Goal: Task Accomplishment & Management: Use online tool/utility

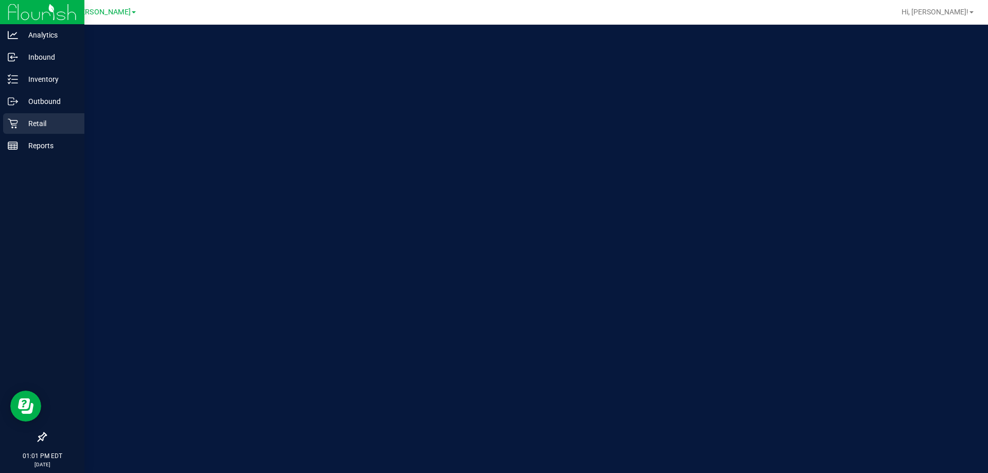
click at [29, 118] on p "Retail" at bounding box center [49, 123] width 62 height 12
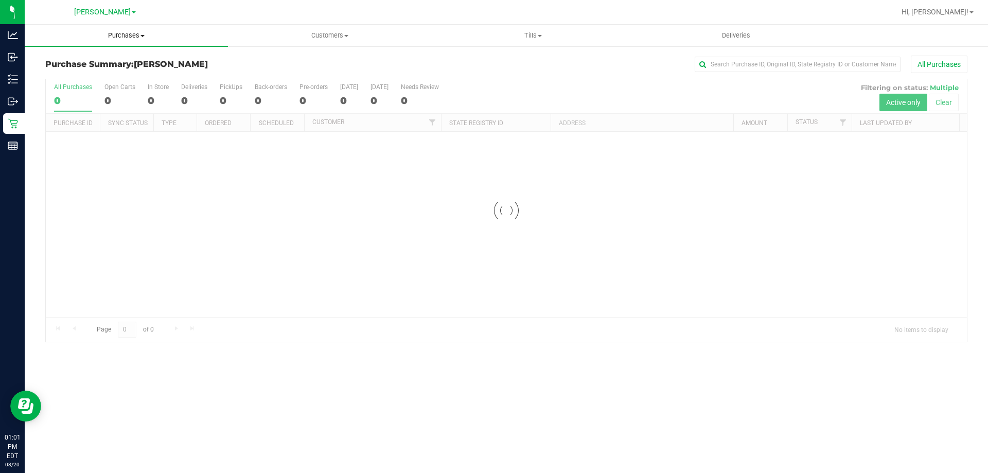
click at [126, 39] on span "Purchases" at bounding box center [126, 35] width 203 height 9
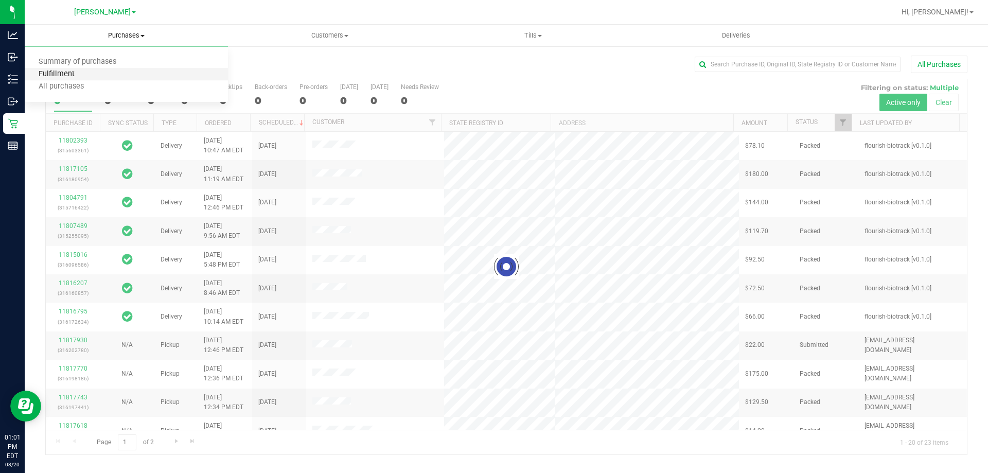
click at [64, 73] on span "Fulfillment" at bounding box center [57, 74] width 64 height 9
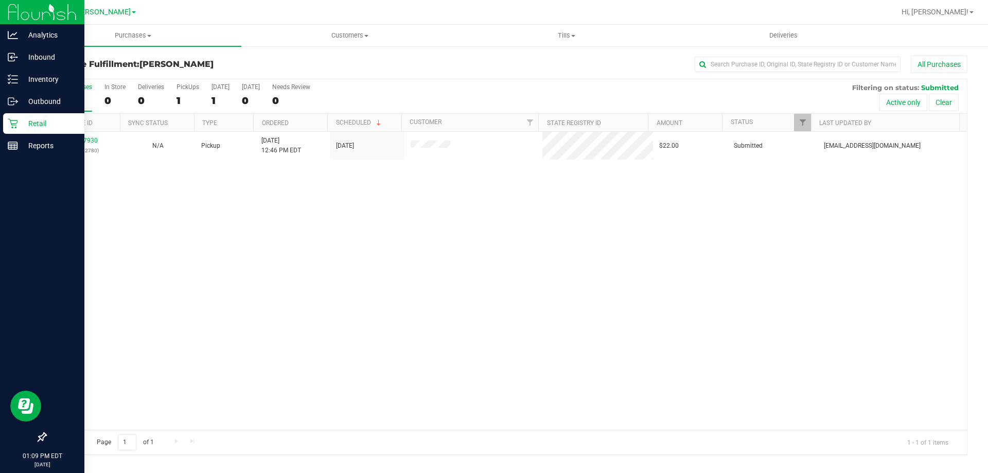
click at [29, 124] on p "Retail" at bounding box center [49, 123] width 62 height 12
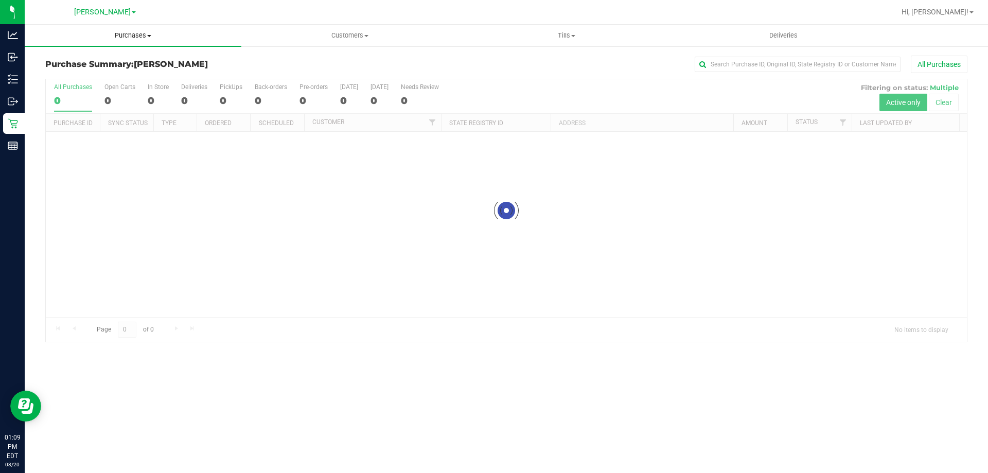
click at [133, 33] on span "Purchases" at bounding box center [133, 35] width 217 height 9
click at [46, 76] on span "Fulfillment" at bounding box center [57, 74] width 64 height 9
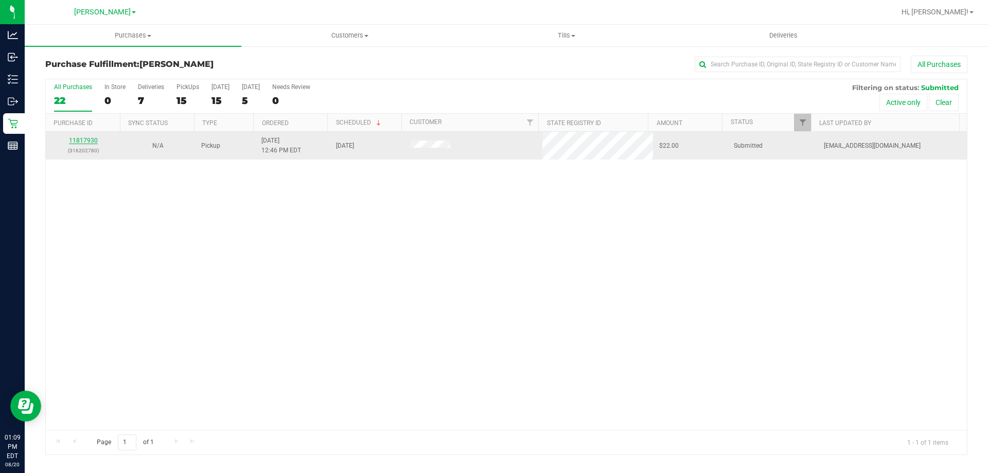
click at [76, 141] on link "11817930" at bounding box center [83, 140] width 29 height 7
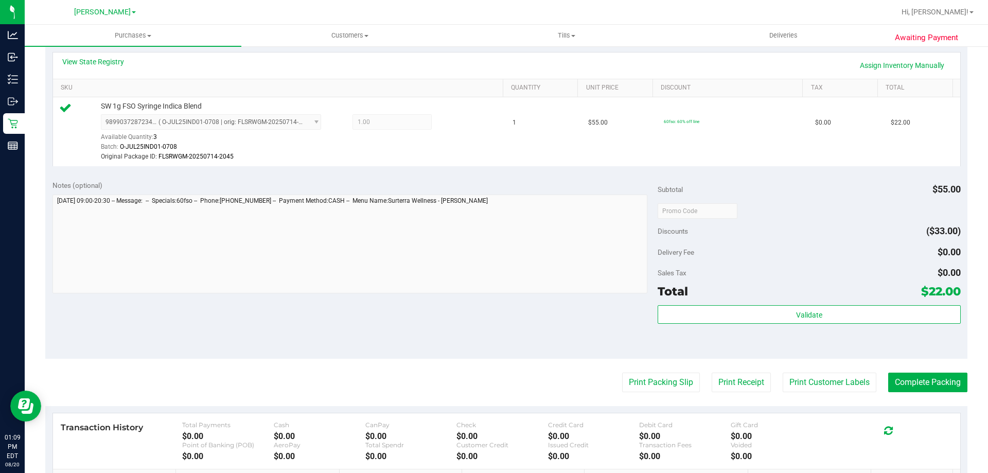
scroll to position [257, 0]
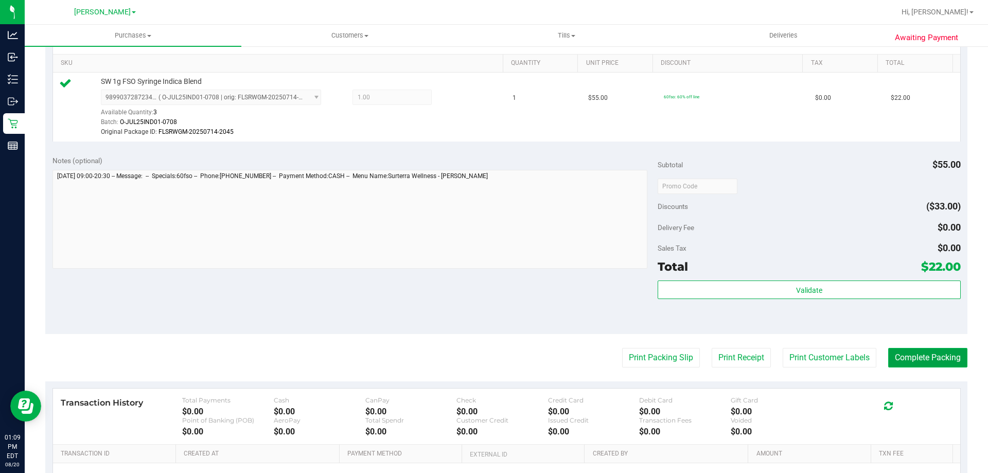
click at [939, 359] on button "Complete Packing" at bounding box center [927, 358] width 79 height 20
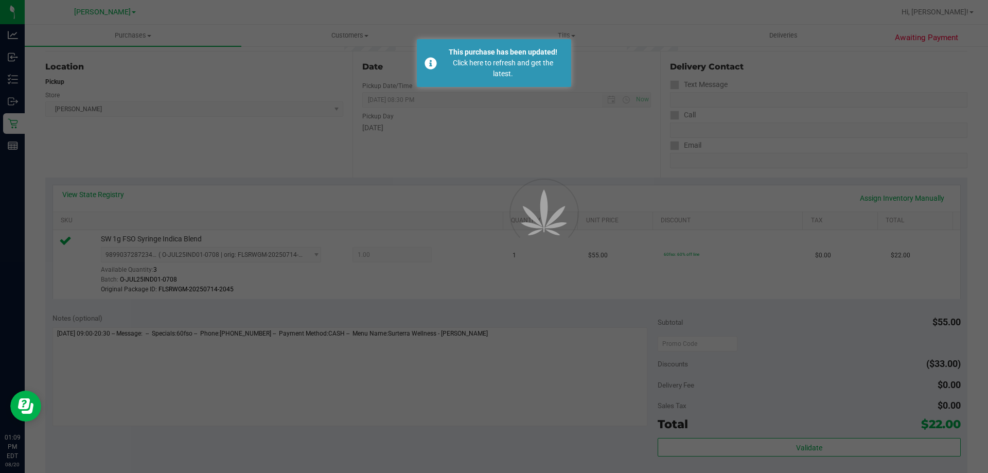
scroll to position [55, 0]
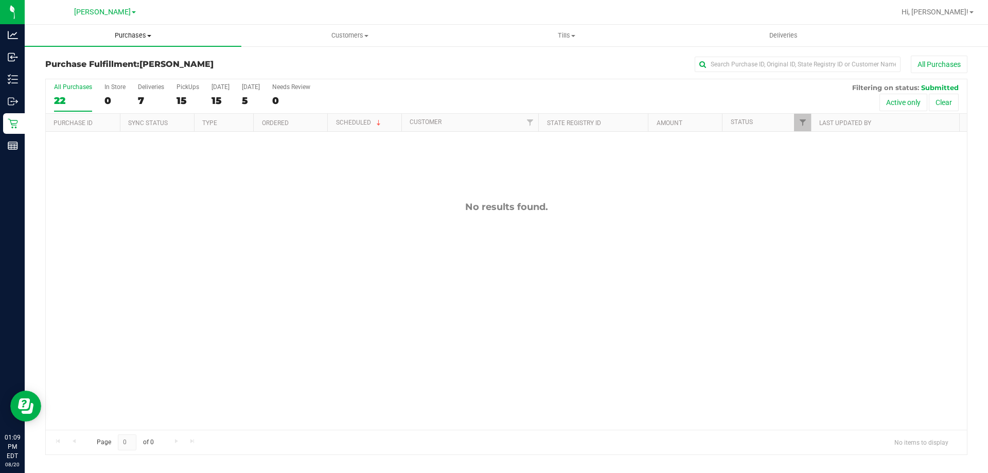
click at [138, 38] on span "Purchases" at bounding box center [133, 35] width 217 height 9
click at [64, 73] on span "Fulfillment" at bounding box center [57, 74] width 64 height 9
